Goal: Complete application form: Complete application form

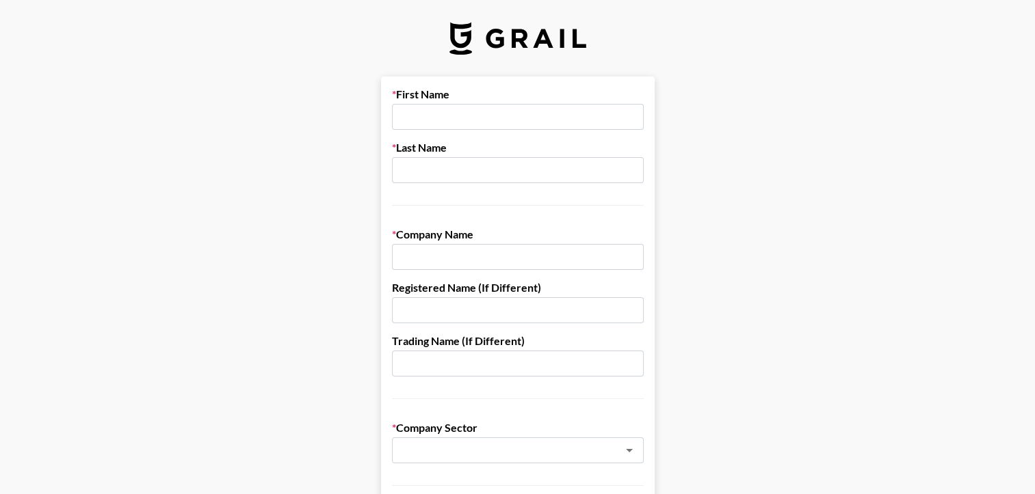
click at [432, 127] on input "text" at bounding box center [518, 117] width 252 height 26
click at [433, 120] on input "text" at bounding box center [518, 117] width 252 height 26
type input "S"
type input "Sharon"
click at [408, 175] on input "text" at bounding box center [518, 170] width 252 height 26
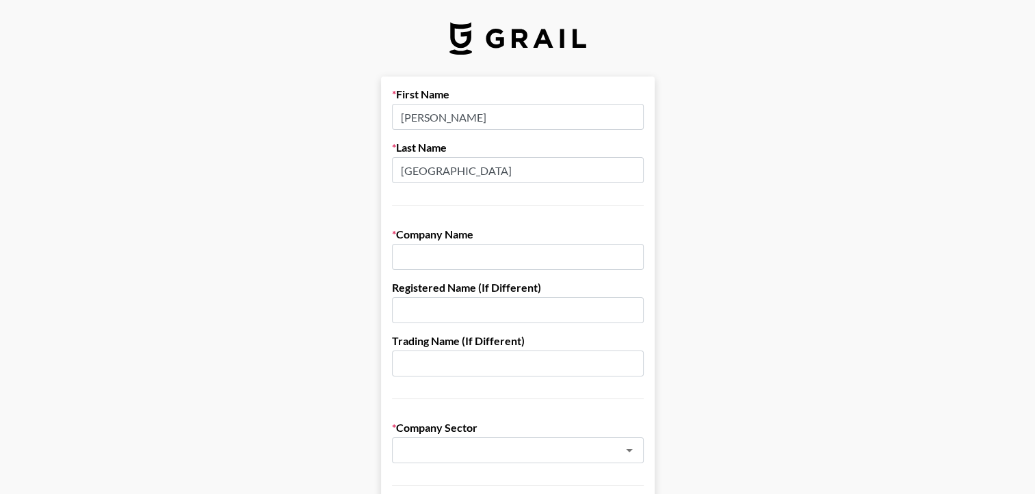
type input "Dover"
click at [438, 258] on input "text" at bounding box center [518, 257] width 252 height 26
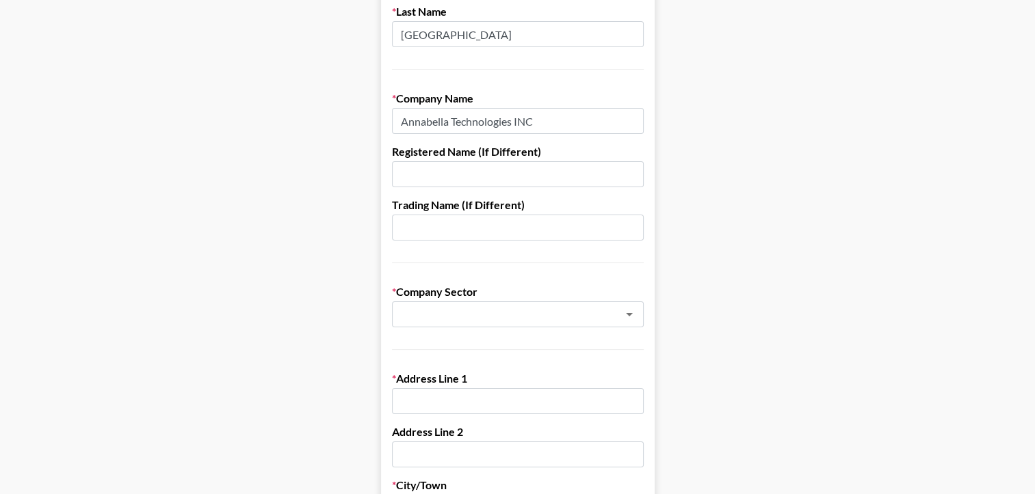
scroll to position [137, 0]
click at [634, 316] on icon "Open" at bounding box center [629, 314] width 16 height 16
type input "Annabella Technologies INC"
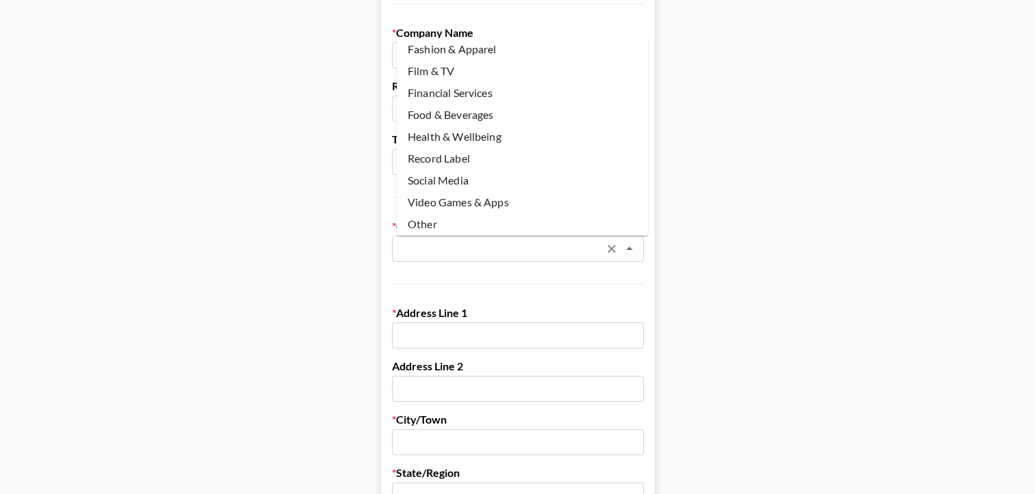
scroll to position [205, 0]
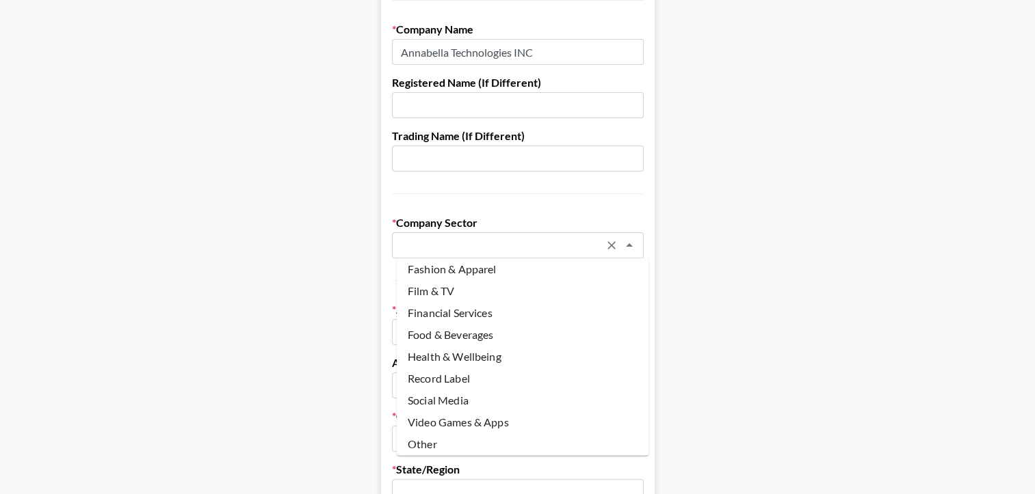
click at [426, 444] on li "Other" at bounding box center [523, 445] width 252 height 22
type input "Other"
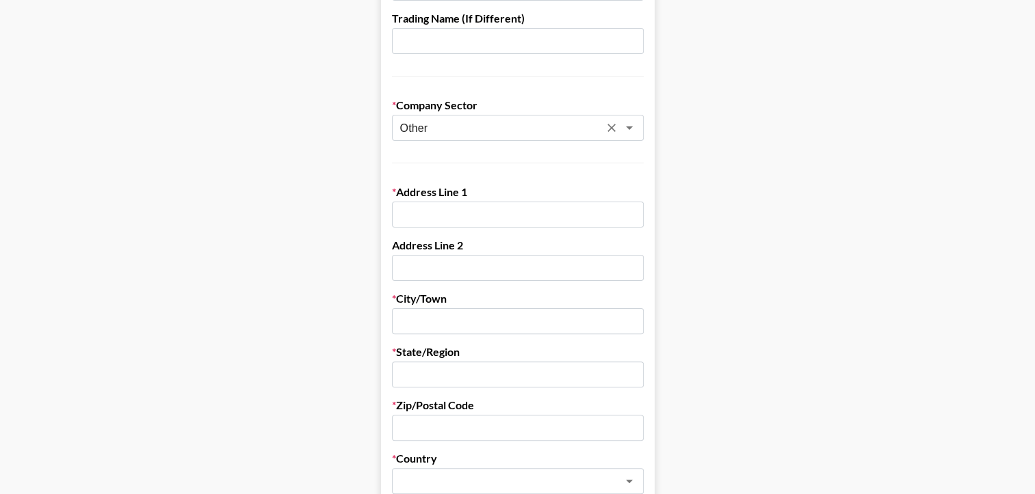
scroll to position [342, 0]
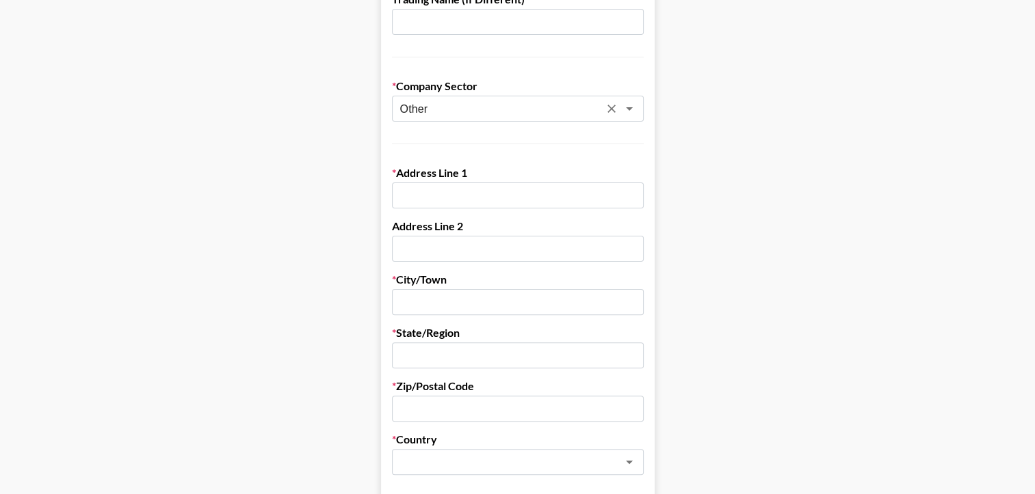
click at [415, 355] on input "text" at bounding box center [518, 356] width 252 height 26
paste input "Florida"
type input "Florida"
click at [446, 196] on input "text" at bounding box center [518, 196] width 252 height 26
paste input "4440 PGA Blvd. Ste.600"
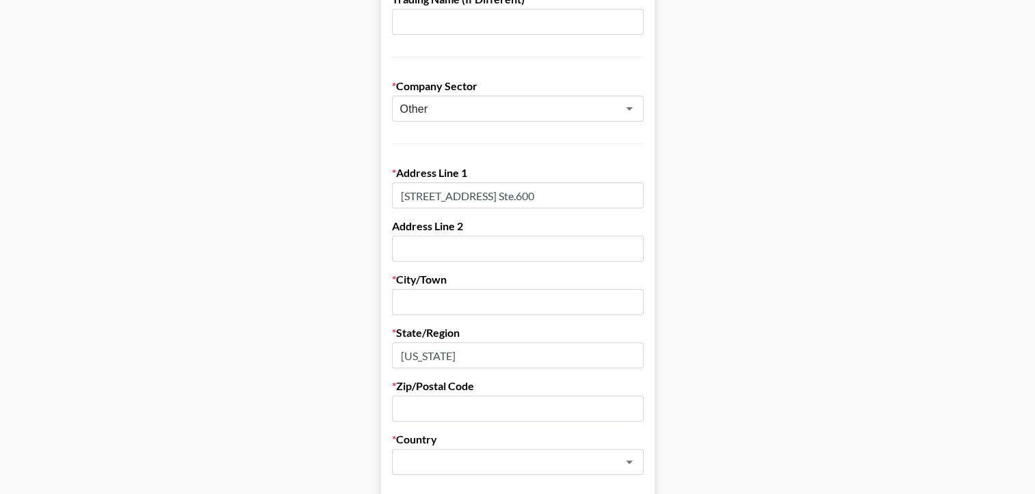
type input "4440 PGA Blvd. Ste.600"
click at [435, 246] on input "text" at bounding box center [518, 249] width 252 height 26
paste input "alm Beach Gardens,FL,33410"
type input "Palm Beach Gardens,FL,33410"
click at [416, 401] on input "text" at bounding box center [518, 409] width 252 height 26
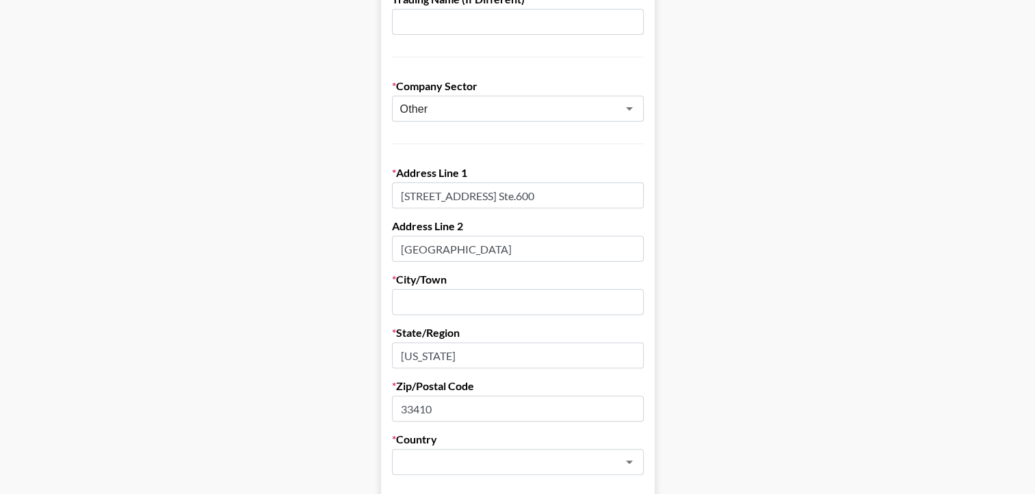
type input "33410"
click at [415, 298] on input "text" at bounding box center [518, 302] width 252 height 26
click at [633, 464] on icon "Open" at bounding box center [629, 462] width 16 height 16
type input "Palm Beach"
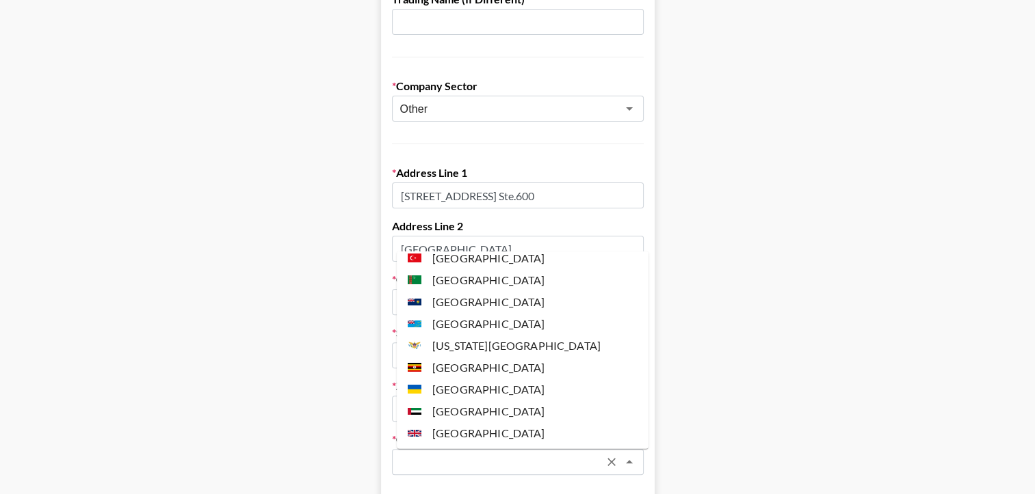
scroll to position [5061, 0]
click at [484, 464] on li "United States" at bounding box center [523, 475] width 252 height 22
type input "United States"
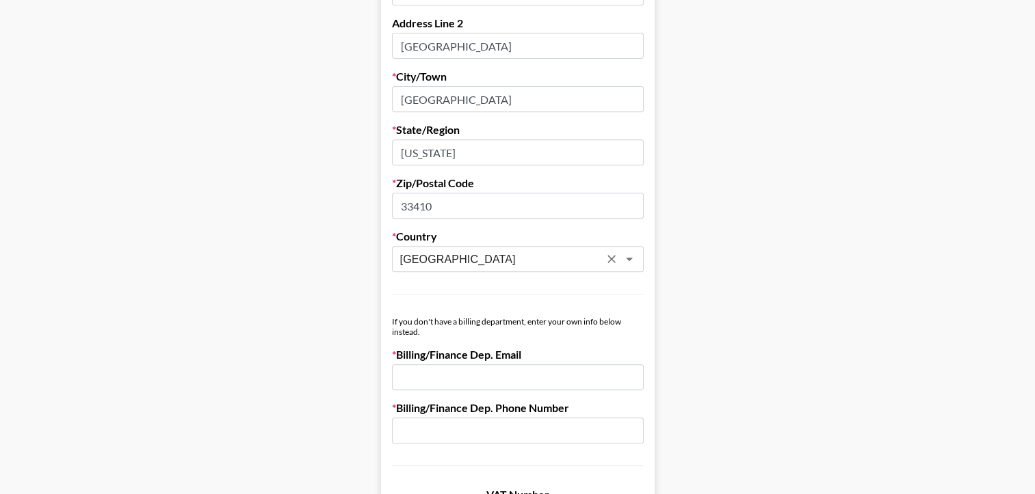
scroll to position [547, 0]
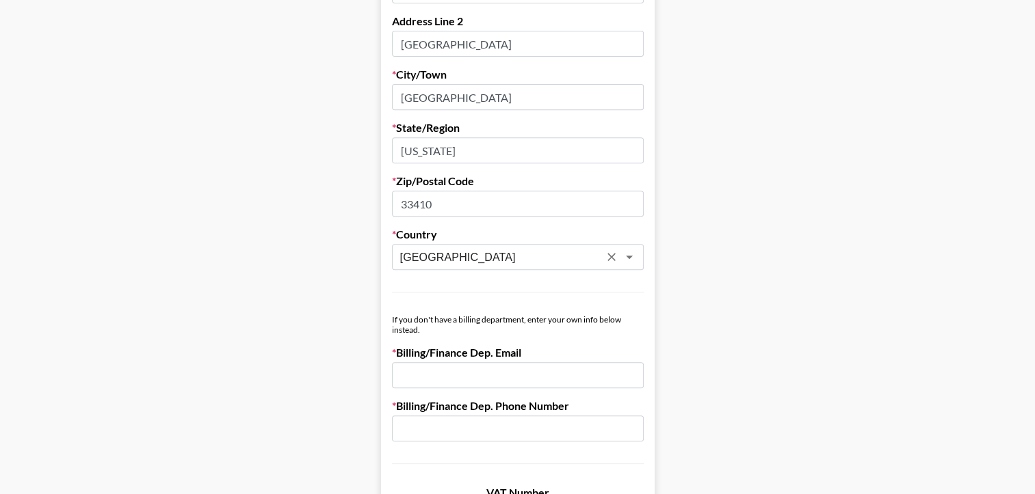
click at [474, 381] on input "email" at bounding box center [518, 375] width 252 height 26
click at [708, 434] on main "First Name Sharon Last Name Dover Company Name Annabella Technologies INC Regis…" at bounding box center [517, 120] width 1013 height 1181
click at [427, 382] on input "In" at bounding box center [518, 375] width 252 height 26
type input "Invoices@annabella-pump.com"
click at [457, 426] on input "text" at bounding box center [518, 429] width 252 height 26
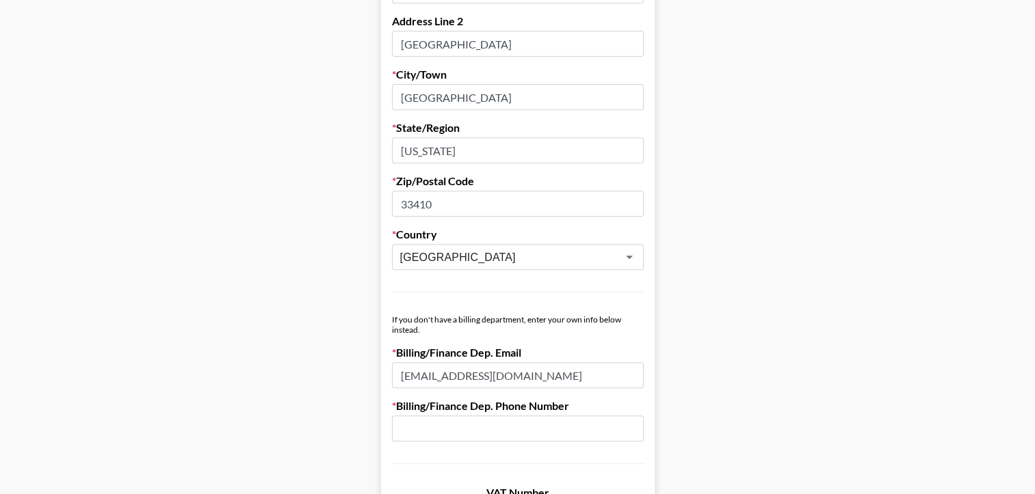
click at [451, 428] on input "text" at bounding box center [518, 429] width 252 height 26
click at [443, 429] on input "text" at bounding box center [518, 429] width 252 height 26
click at [729, 406] on main "First Name Sharon Last Name Dover Company Name Annabella Technologies INC Regis…" at bounding box center [517, 120] width 1013 height 1181
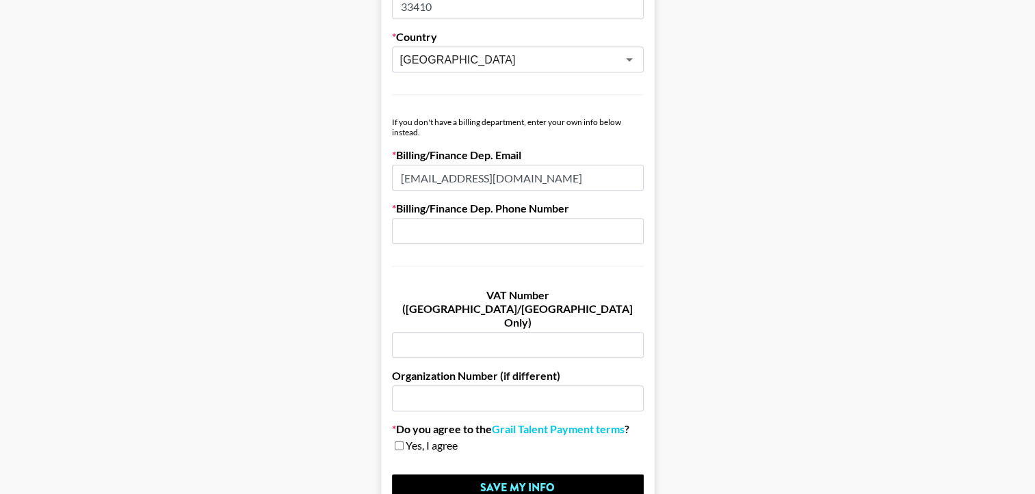
scroll to position [752, 0]
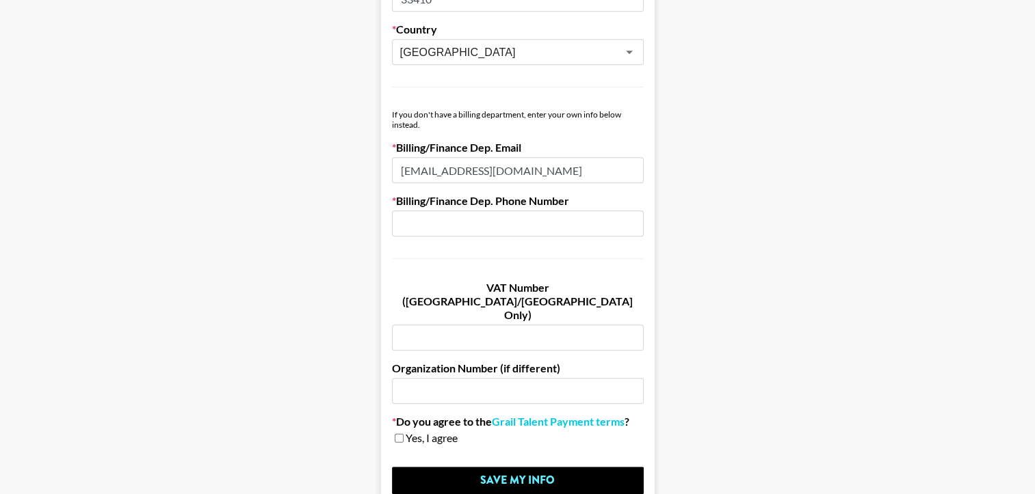
click at [413, 325] on input "text" at bounding box center [518, 338] width 252 height 26
paste input "93-3058441"
type input "93-3058441"
drag, startPoint x: 413, startPoint y: 360, endPoint x: 419, endPoint y: 353, distance: 8.8
click at [417, 378] on input "text" at bounding box center [518, 391] width 252 height 26
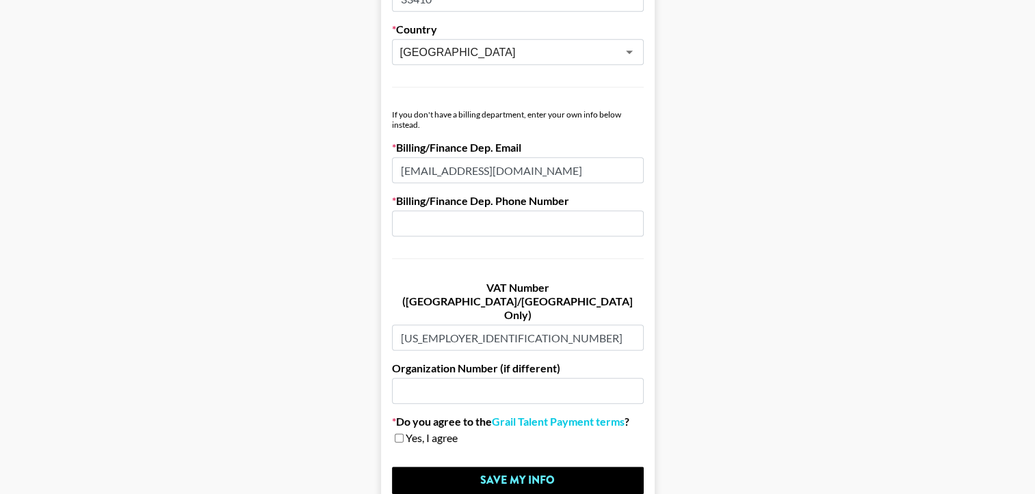
click at [415, 378] on input "text" at bounding box center [518, 391] width 252 height 26
paste input "7618917"
type input "7618917"
click at [403, 434] on input "checkbox" at bounding box center [399, 439] width 9 height 10
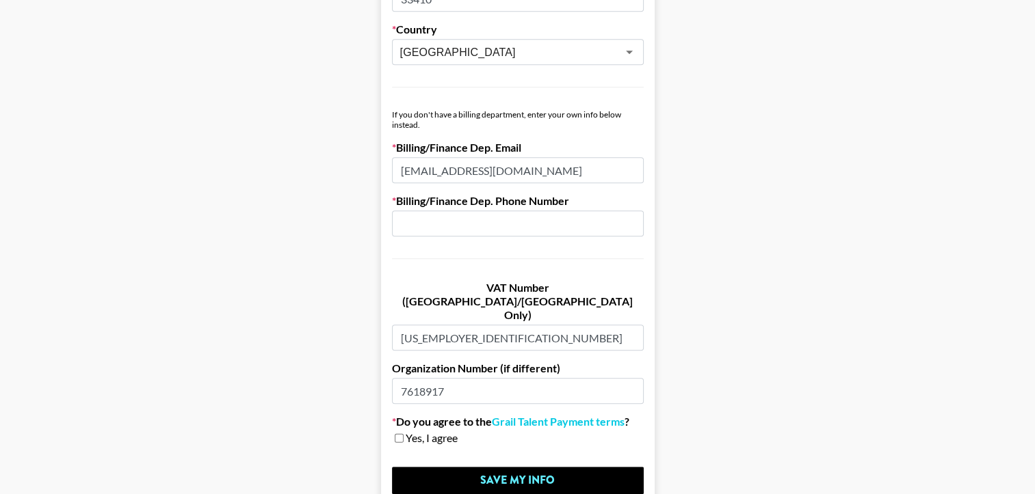
checkbox input "true"
click at [429, 228] on input "text" at bounding box center [518, 224] width 252 height 26
click at [400, 217] on input "+972" at bounding box center [518, 224] width 252 height 26
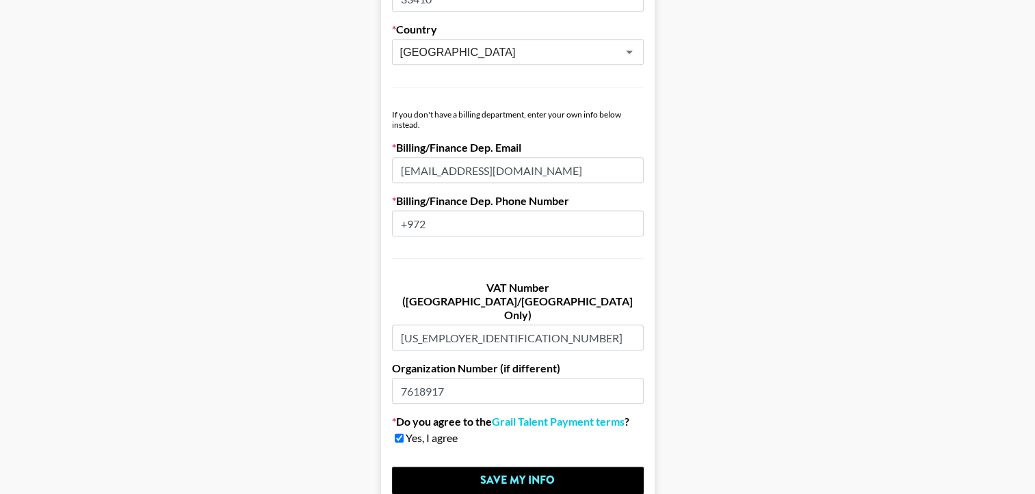
click at [443, 223] on input "+972" at bounding box center [518, 224] width 252 height 26
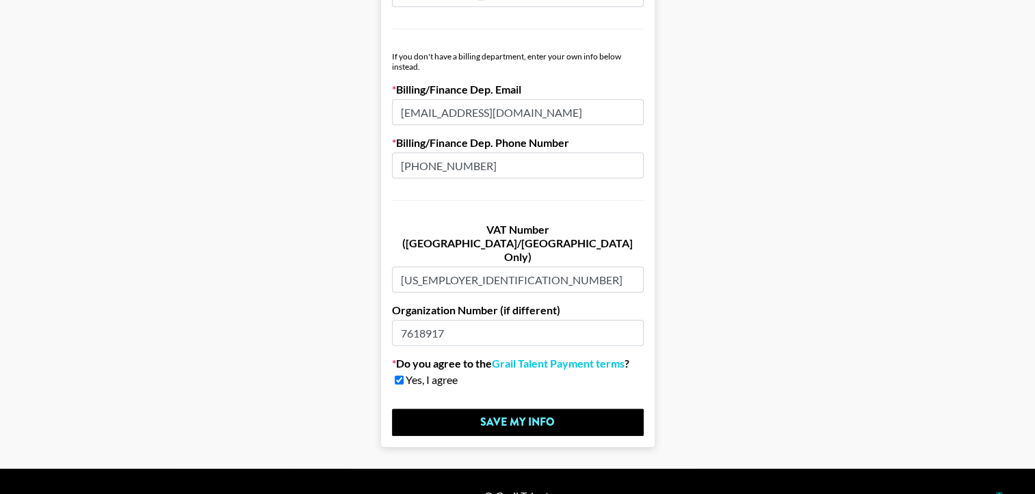
scroll to position [812, 0]
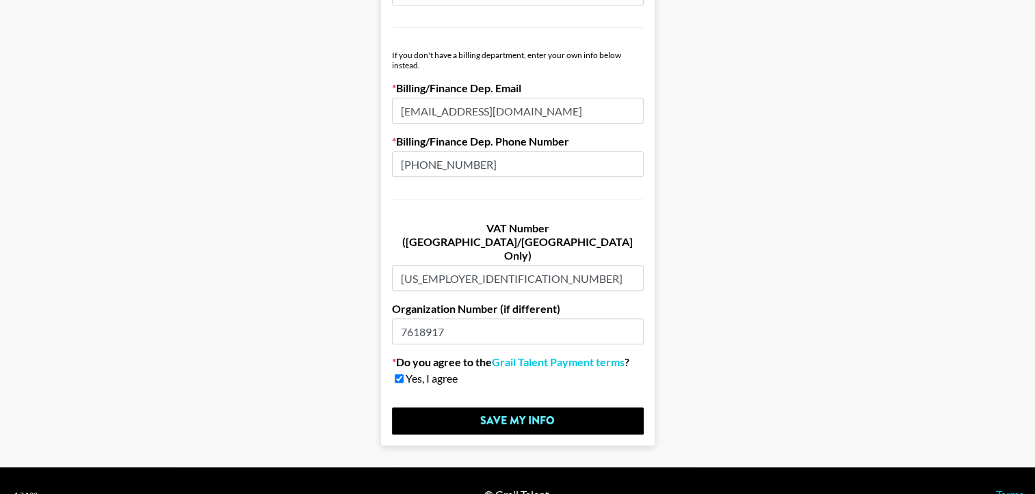
type input "+972526270010"
click at [427, 265] on input "93-3058441" at bounding box center [518, 278] width 252 height 26
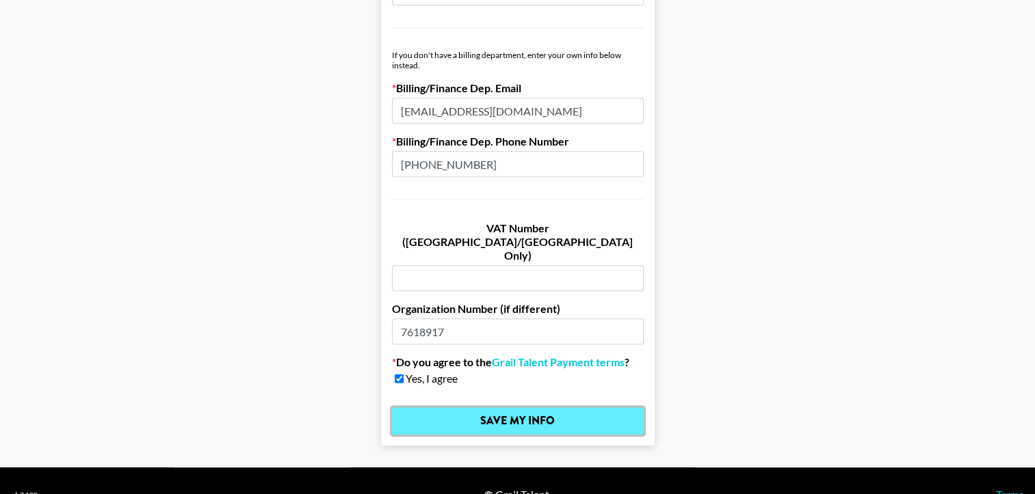
click at [490, 408] on input "Save My Info" at bounding box center [518, 421] width 252 height 27
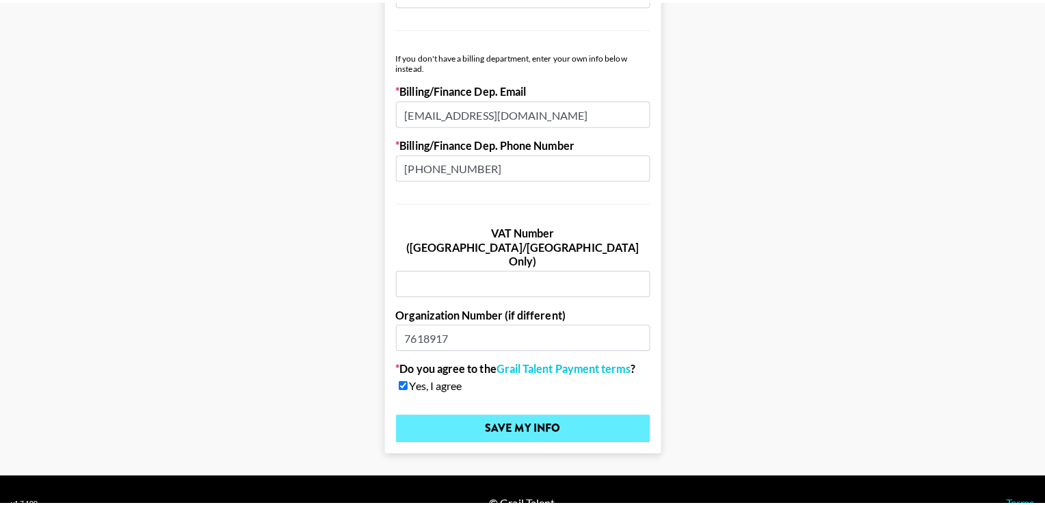
scroll to position [0, 0]
